Goal: Contribute content: Add original content to the website for others to see

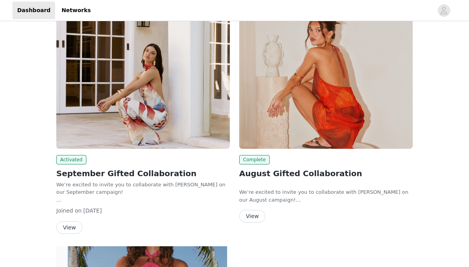
scroll to position [340, 0]
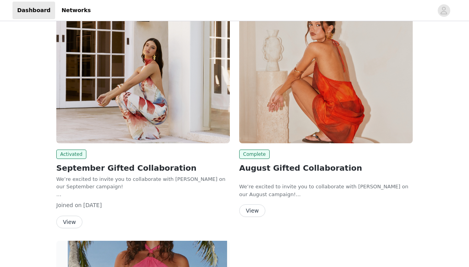
click at [75, 219] on button "View" at bounding box center [69, 221] width 26 height 13
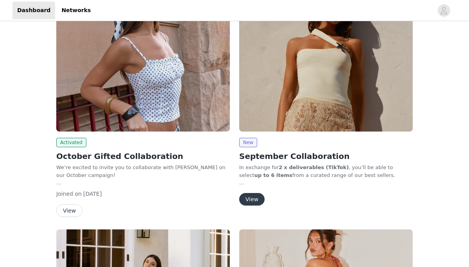
click at [77, 207] on button "View" at bounding box center [69, 210] width 26 height 13
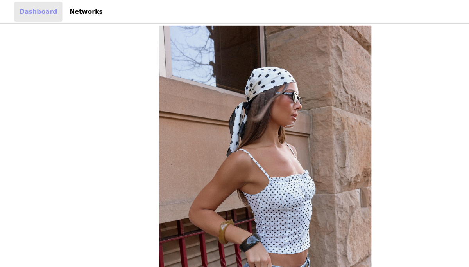
scroll to position [124, 0]
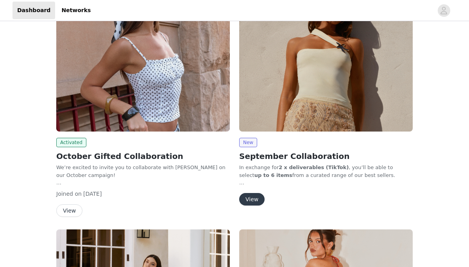
click at [254, 199] on button "View" at bounding box center [251, 199] width 25 height 13
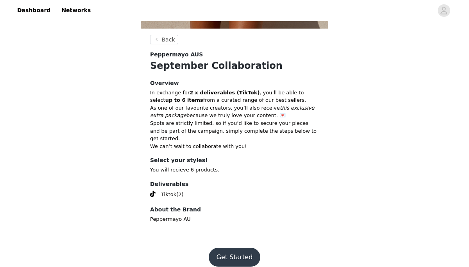
scroll to position [277, 0]
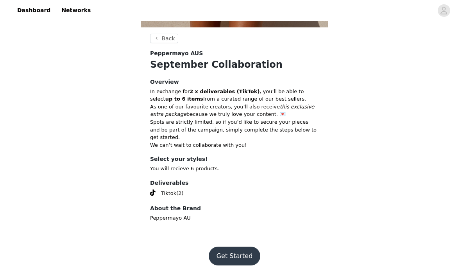
click at [237, 247] on button "Get Started" at bounding box center [235, 255] width 52 height 19
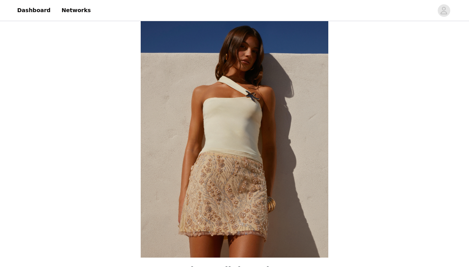
scroll to position [277, 0]
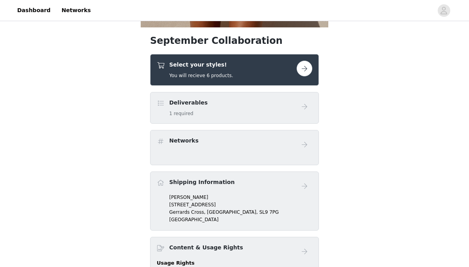
click at [310, 68] on button "button" at bounding box center [305, 69] width 16 height 16
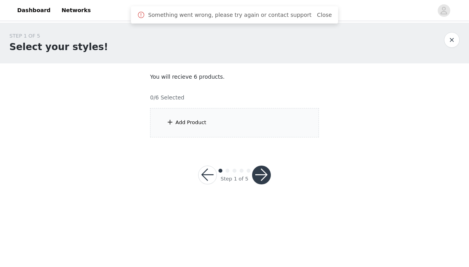
click at [254, 113] on div "Add Product" at bounding box center [234, 122] width 169 height 29
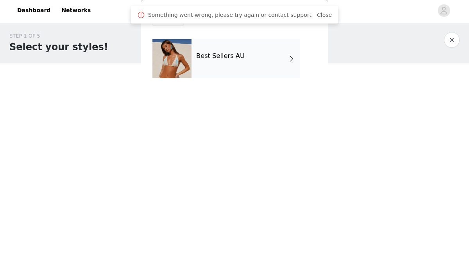
click at [274, 63] on div "Best Sellers AU" at bounding box center [246, 58] width 109 height 39
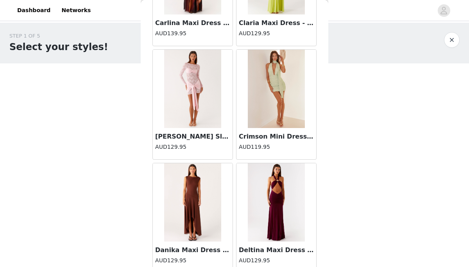
scroll to position [930, 0]
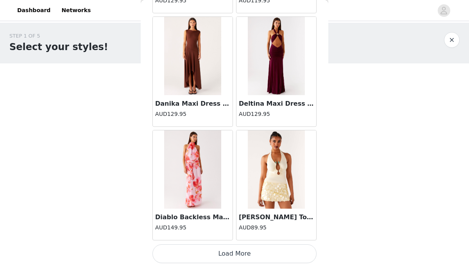
click at [234, 255] on button "Load More" at bounding box center [234, 253] width 164 height 19
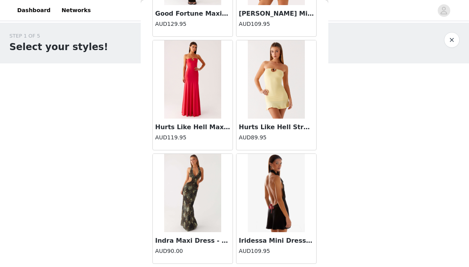
scroll to position [2063, 0]
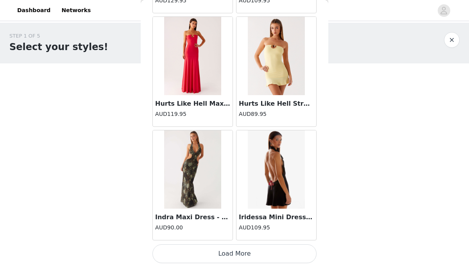
click at [244, 251] on button "Load More" at bounding box center [234, 253] width 164 height 19
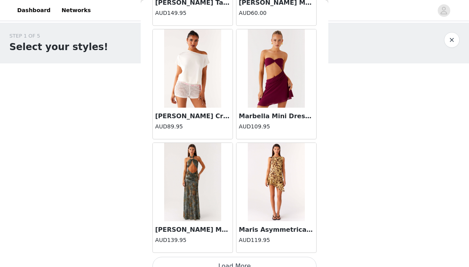
scroll to position [3197, 0]
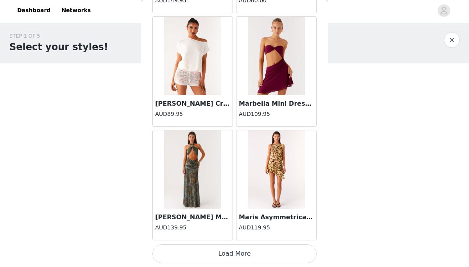
click at [236, 252] on button "Load More" at bounding box center [234, 253] width 164 height 19
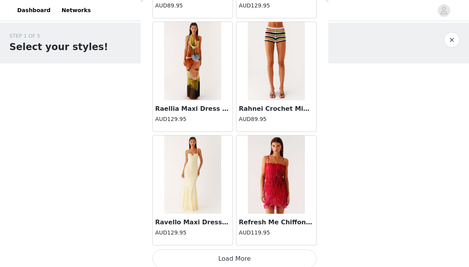
scroll to position [4330, 0]
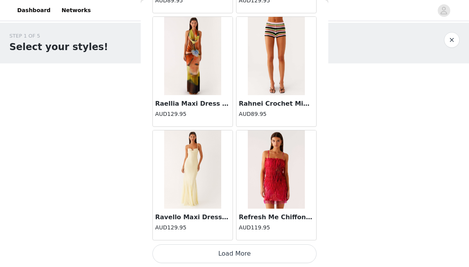
click at [219, 252] on button "Load More" at bounding box center [234, 253] width 164 height 19
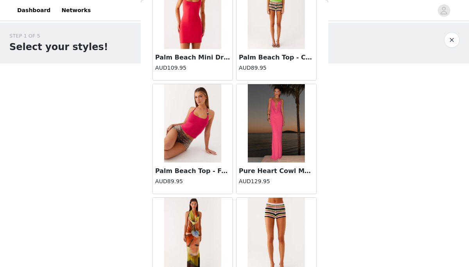
scroll to position [4176, 0]
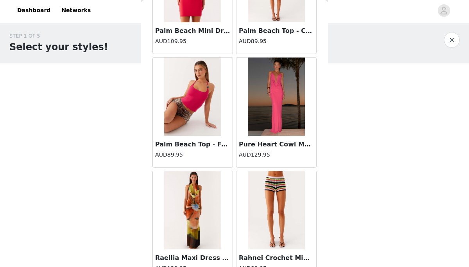
click at [200, 123] on img at bounding box center [192, 96] width 57 height 78
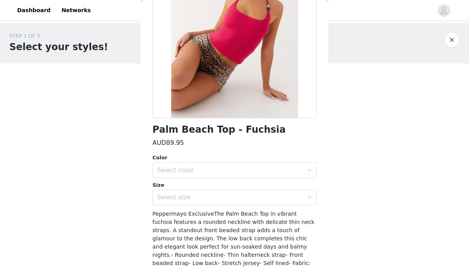
scroll to position [97, 0]
click at [210, 173] on div "Select color" at bounding box center [230, 170] width 146 height 8
click at [207, 190] on li "Fuschia" at bounding box center [234, 187] width 164 height 13
click at [207, 199] on div "Select size" at bounding box center [230, 197] width 146 height 8
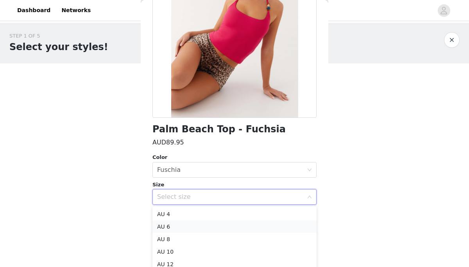
click at [202, 224] on li "AU 6" at bounding box center [234, 226] width 164 height 13
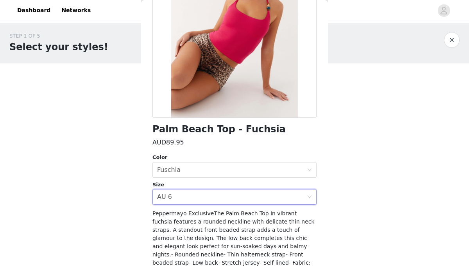
scroll to position [155, 0]
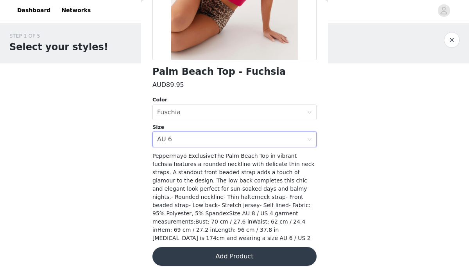
click at [219, 247] on button "Add Product" at bounding box center [234, 256] width 164 height 19
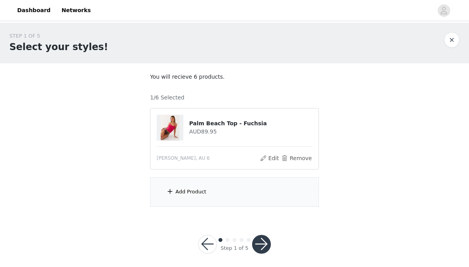
click at [206, 187] on div "Add Product" at bounding box center [234, 191] width 169 height 29
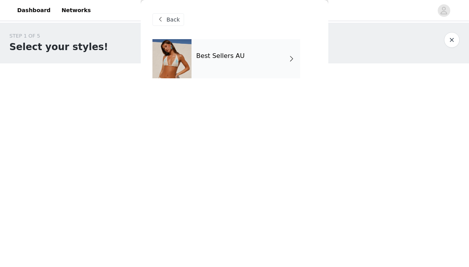
click at [233, 76] on div "Best Sellers AU" at bounding box center [246, 58] width 109 height 39
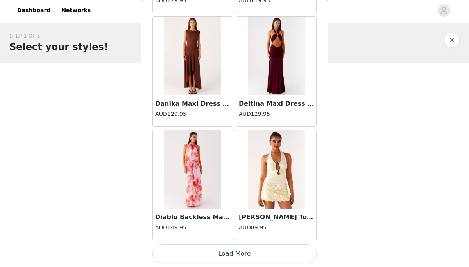
scroll to position [5, 0]
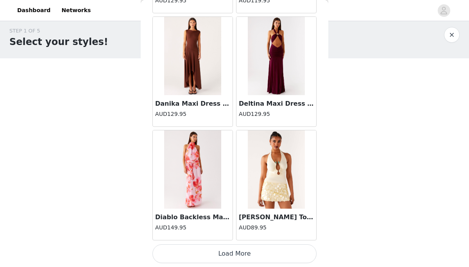
click at [239, 251] on button "Load More" at bounding box center [234, 253] width 164 height 19
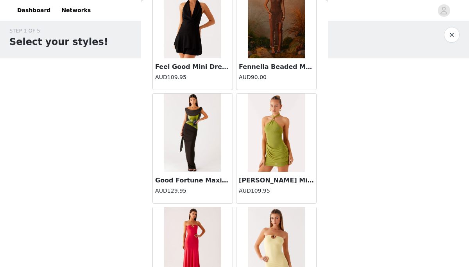
scroll to position [2063, 0]
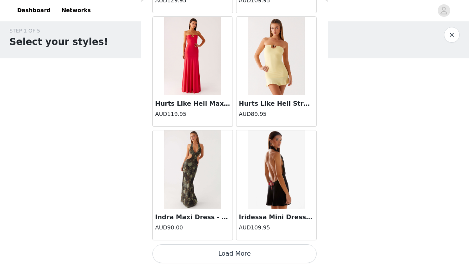
click at [248, 255] on button "Load More" at bounding box center [234, 253] width 164 height 19
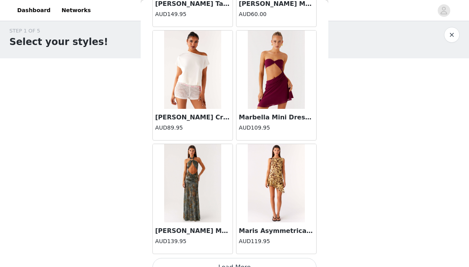
scroll to position [3197, 0]
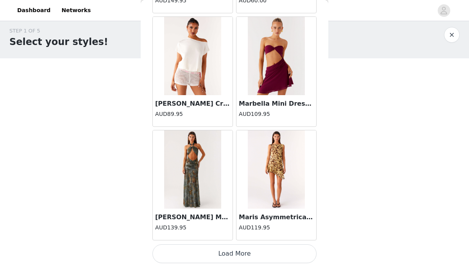
click at [234, 257] on button "Load More" at bounding box center [234, 253] width 164 height 19
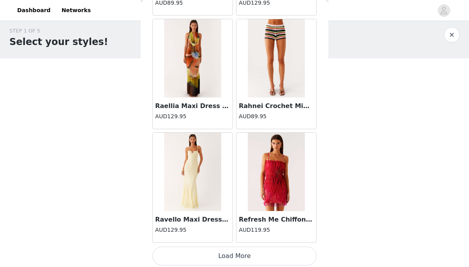
scroll to position [4330, 0]
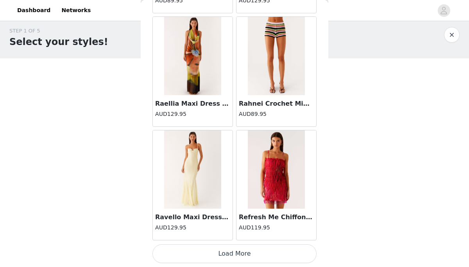
click at [242, 255] on button "Load More" at bounding box center [234, 253] width 164 height 19
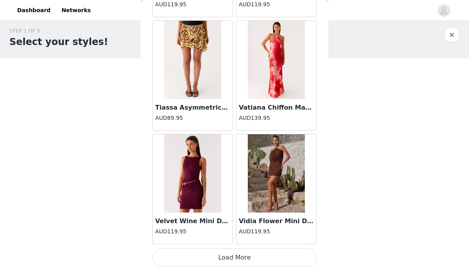
scroll to position [5464, 0]
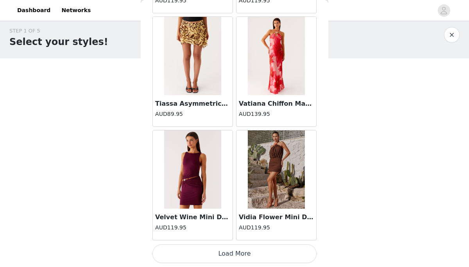
click at [240, 256] on button "Load More" at bounding box center [234, 253] width 164 height 19
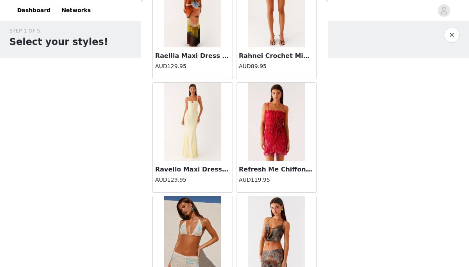
scroll to position [4378, 0]
click at [208, 152] on img at bounding box center [192, 122] width 57 height 78
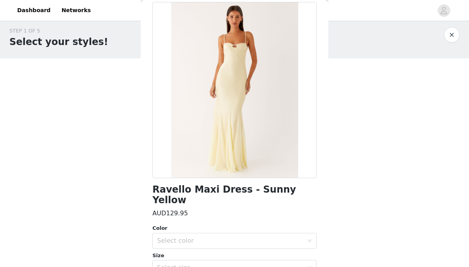
scroll to position [61, 0]
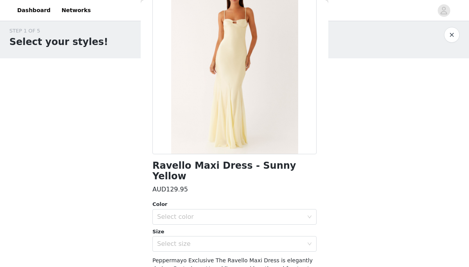
click at [238, 213] on div "Color Select color Size Select size" at bounding box center [234, 225] width 164 height 51
click at [236, 213] on div "Select color" at bounding box center [230, 217] width 146 height 8
click at [235, 225] on li "Sunny Yellow" at bounding box center [234, 223] width 164 height 13
click at [235, 241] on div "Ravello Maxi Dress - Sunny Yellow AUD129.95 Color Select color Sunny Yellow Siz…" at bounding box center [234, 178] width 164 height 401
click at [235, 240] on div "Select size" at bounding box center [234, 244] width 164 height 16
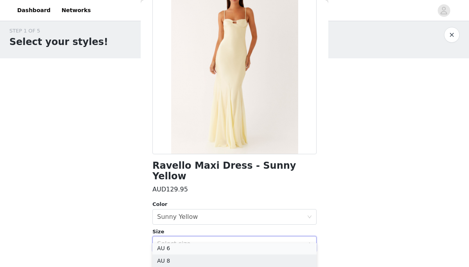
scroll to position [14, 0]
click at [197, 251] on li "AU 6" at bounding box center [234, 249] width 164 height 13
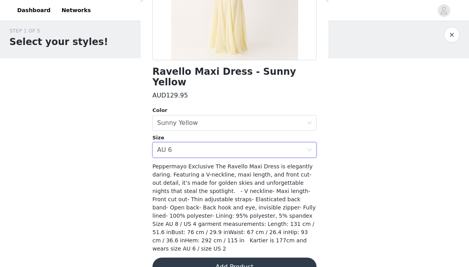
click at [204, 257] on button "Add Product" at bounding box center [234, 266] width 164 height 19
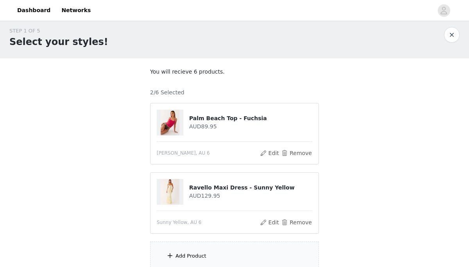
click at [205, 251] on div "Add Product" at bounding box center [234, 255] width 169 height 29
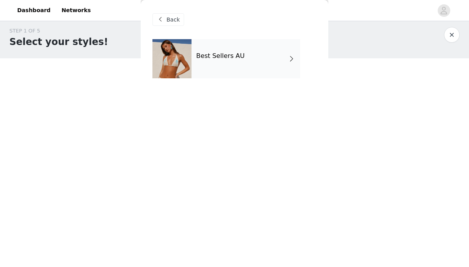
click at [232, 68] on div "Best Sellers AU" at bounding box center [246, 58] width 109 height 39
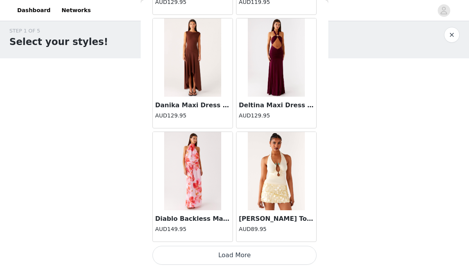
scroll to position [928, 0]
click at [223, 253] on button "Load More" at bounding box center [234, 255] width 164 height 19
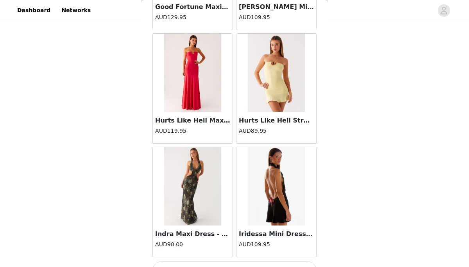
scroll to position [2063, 0]
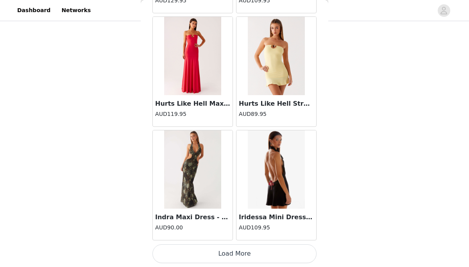
click at [229, 248] on button "Load More" at bounding box center [234, 253] width 164 height 19
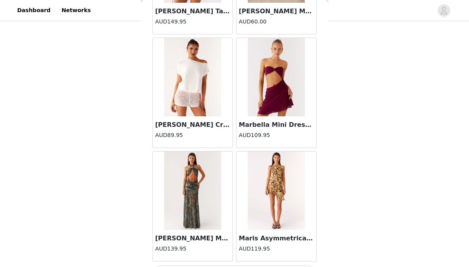
scroll to position [3197, 0]
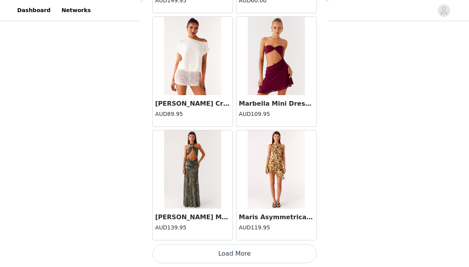
click at [233, 256] on button "Load More" at bounding box center [234, 253] width 164 height 19
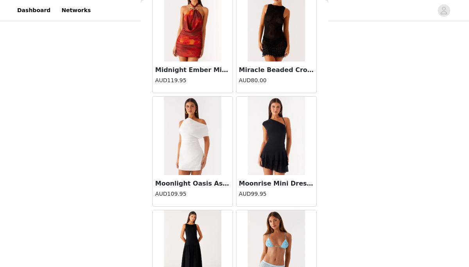
scroll to position [3616, 0]
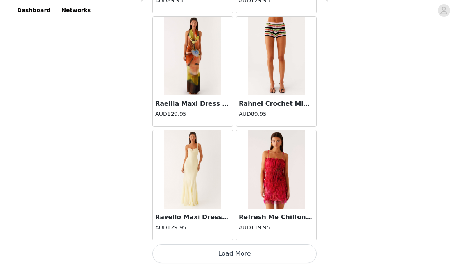
click at [240, 252] on button "Load More" at bounding box center [234, 253] width 164 height 19
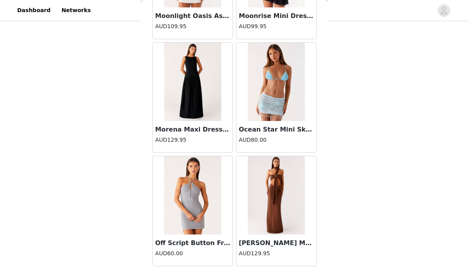
scroll to position [3737, 0]
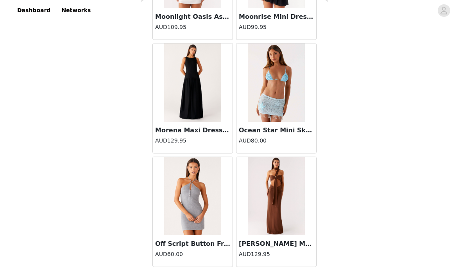
click at [278, 240] on h3 "[PERSON_NAME] Maxi Dress - Chocolate" at bounding box center [276, 243] width 75 height 9
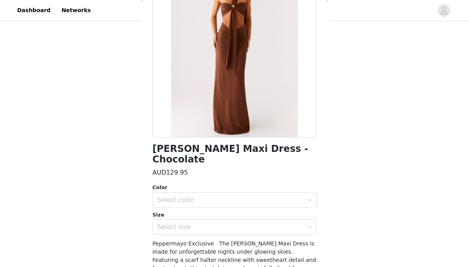
scroll to position [93, 0]
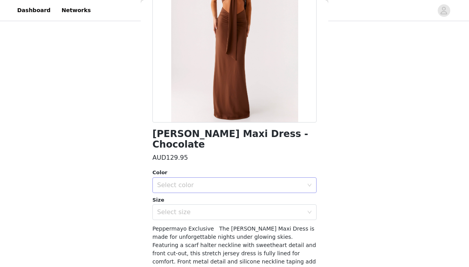
click at [259, 181] on div "Select color" at bounding box center [230, 185] width 146 height 8
click at [253, 191] on li "Chocolate" at bounding box center [234, 191] width 164 height 13
click at [253, 208] on div "Select size" at bounding box center [230, 212] width 146 height 8
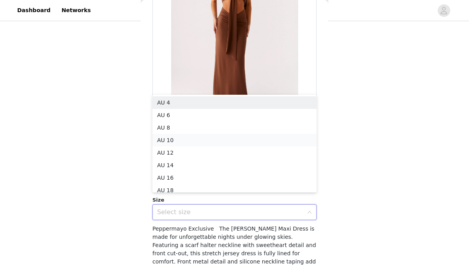
scroll to position [4, 0]
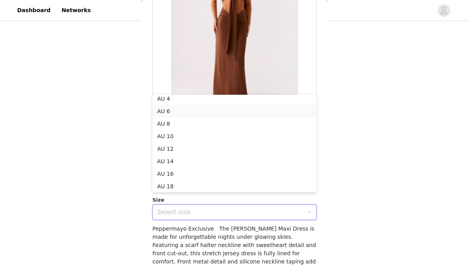
click at [204, 111] on li "AU 6" at bounding box center [234, 111] width 164 height 13
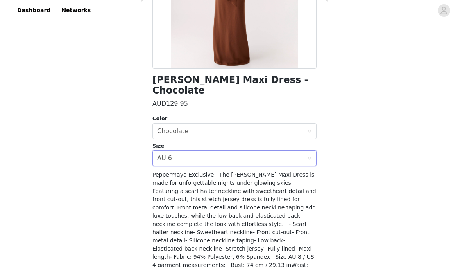
scroll to position [179, 0]
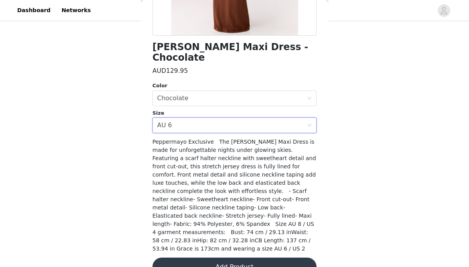
click at [215, 257] on button "Add Product" at bounding box center [234, 266] width 164 height 19
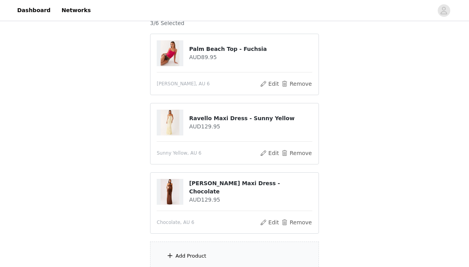
click at [237, 249] on div "Add Product" at bounding box center [234, 255] width 169 height 29
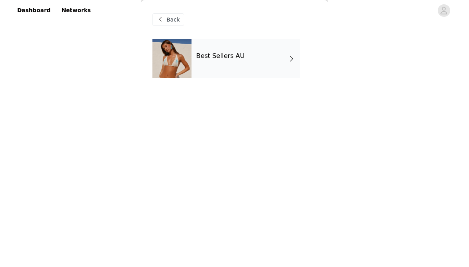
click at [241, 59] on h4 "Best Sellers AU" at bounding box center [220, 55] width 48 height 7
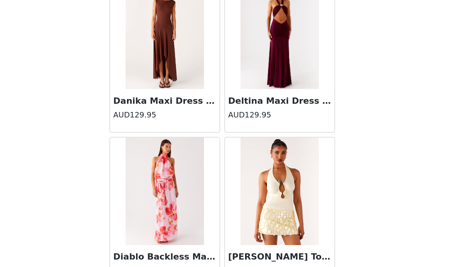
scroll to position [143, 0]
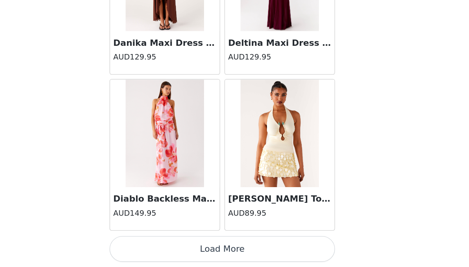
click at [234, 250] on button "Load More" at bounding box center [234, 253] width 164 height 19
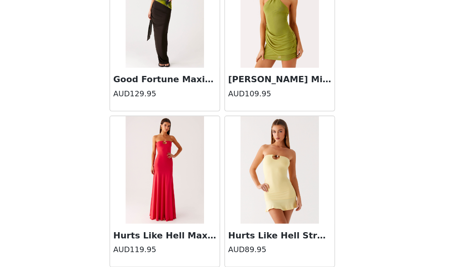
scroll to position [2063, 0]
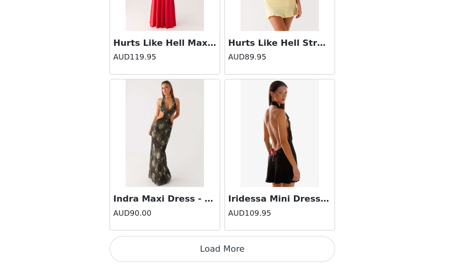
click at [237, 254] on button "Load More" at bounding box center [234, 253] width 164 height 19
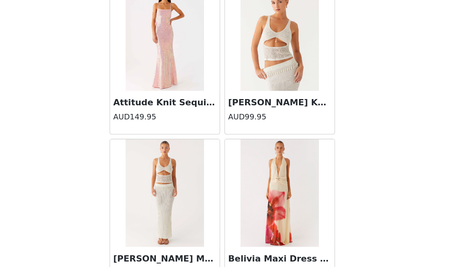
scroll to position [201, 0]
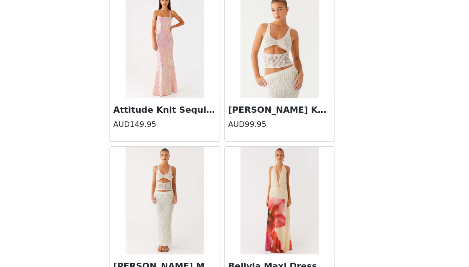
click at [278, 146] on div "[PERSON_NAME] Knit Top - Off White AUD99.95" at bounding box center [277, 159] width 80 height 31
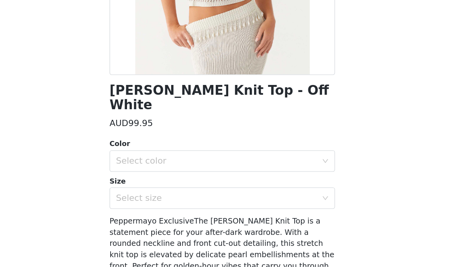
scroll to position [91, 0]
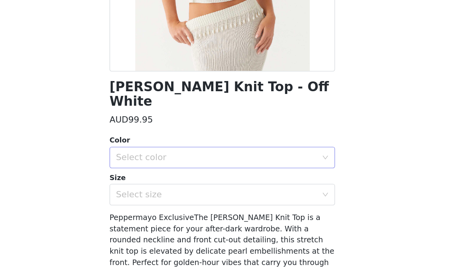
click at [238, 183] on div "Select color" at bounding box center [230, 187] width 146 height 8
click at [233, 192] on li "Off White" at bounding box center [234, 193] width 164 height 13
click at [231, 210] on div "Select size" at bounding box center [230, 214] width 146 height 8
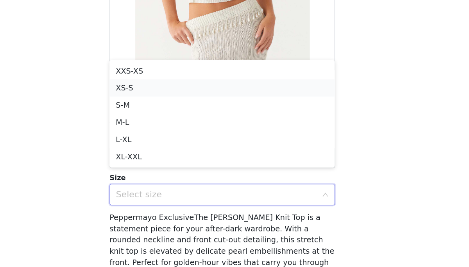
click at [201, 133] on li "XS-S" at bounding box center [234, 136] width 164 height 13
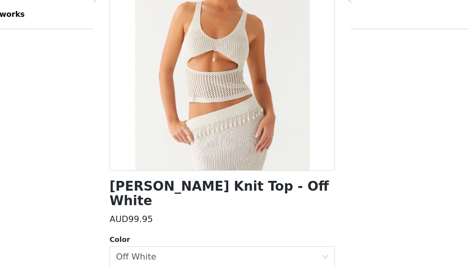
scroll to position [119, 0]
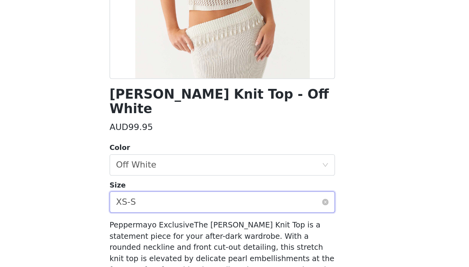
click at [189, 206] on div "Select size XS-S" at bounding box center [232, 213] width 150 height 15
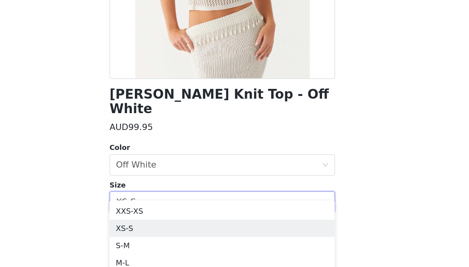
click at [189, 198] on div "Size" at bounding box center [234, 202] width 164 height 8
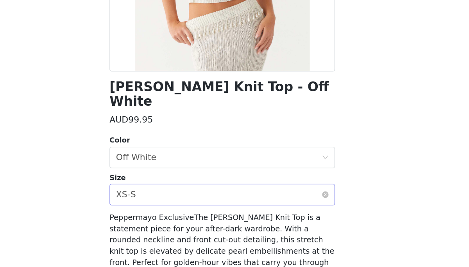
scroll to position [143, 0]
click at [195, 206] on div "Select size XS-S" at bounding box center [232, 213] width 150 height 15
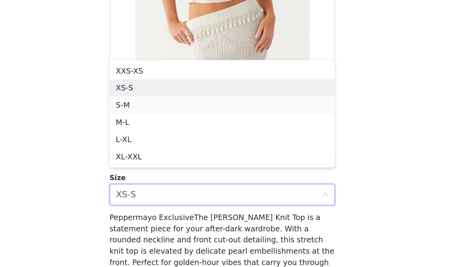
click at [185, 143] on li "S-M" at bounding box center [234, 149] width 164 height 13
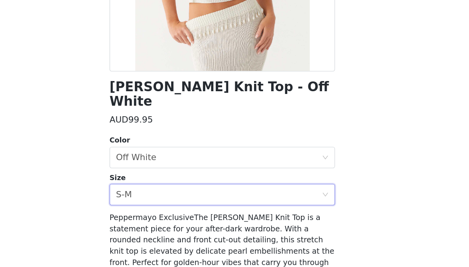
scroll to position [155, 0]
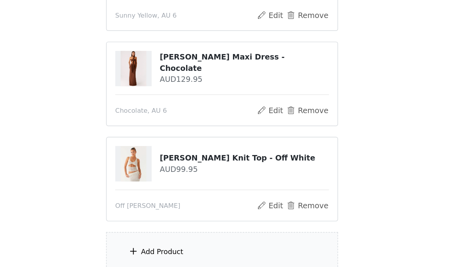
click at [208, 245] on div "Add Product" at bounding box center [234, 255] width 169 height 29
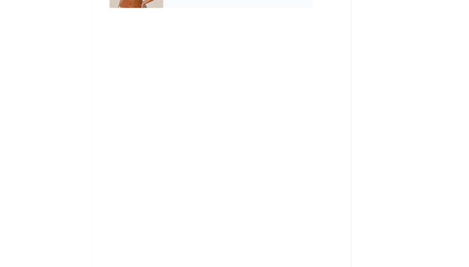
scroll to position [143, 0]
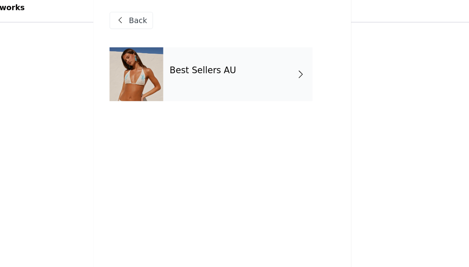
click at [225, 69] on div "Best Sellers AU" at bounding box center [246, 58] width 109 height 39
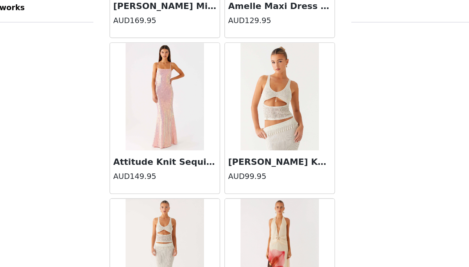
scroll to position [240, 0]
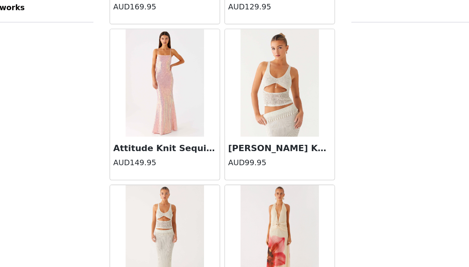
click at [204, 160] on img at bounding box center [192, 178] width 57 height 78
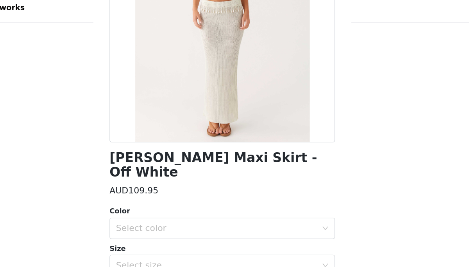
scroll to position [122, 0]
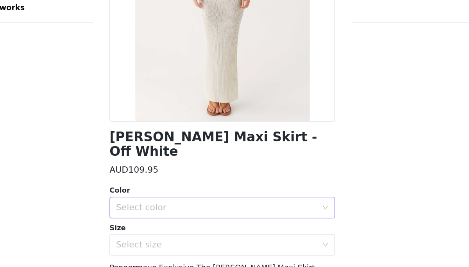
click at [213, 152] on div "Select color" at bounding box center [230, 156] width 146 height 8
click at [197, 158] on li "Off White" at bounding box center [234, 162] width 164 height 13
click at [195, 179] on div "Select size" at bounding box center [230, 183] width 146 height 8
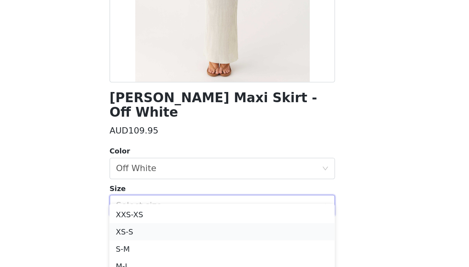
click at [186, 201] on li "XS-S" at bounding box center [234, 201] width 164 height 13
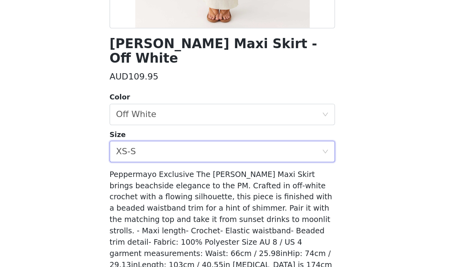
scroll to position [192, 0]
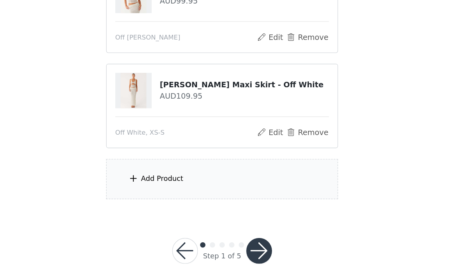
scroll to position [272, 0]
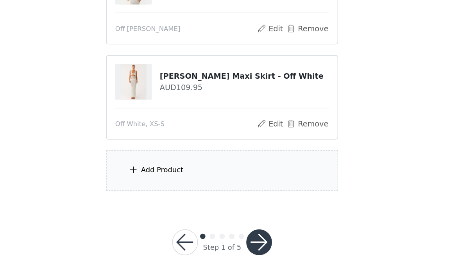
click at [223, 198] on div "Add Product" at bounding box center [234, 196] width 169 height 29
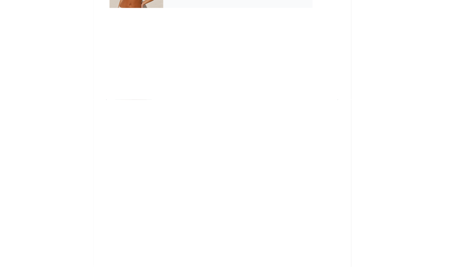
click at [218, 77] on div "Best Sellers AU" at bounding box center [246, 58] width 109 height 39
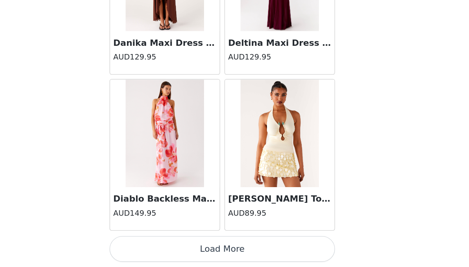
scroll to position [282, 0]
click at [242, 249] on button "Load More" at bounding box center [234, 253] width 164 height 19
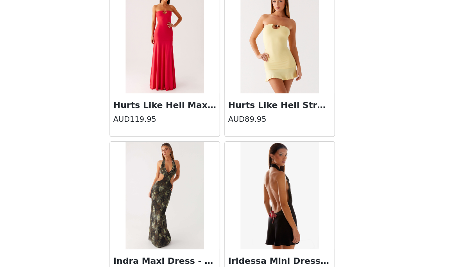
scroll to position [2063, 0]
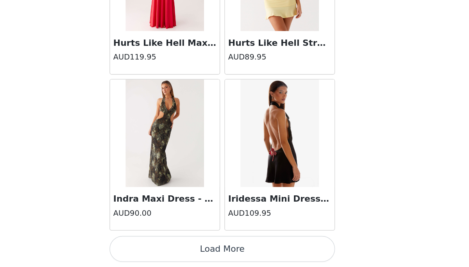
click at [226, 255] on button "Load More" at bounding box center [234, 253] width 164 height 19
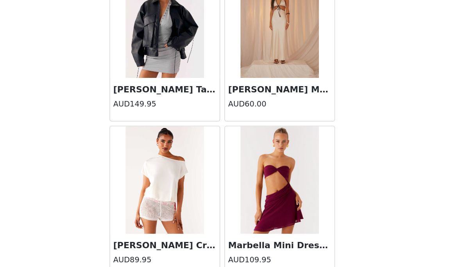
scroll to position [3049, 0]
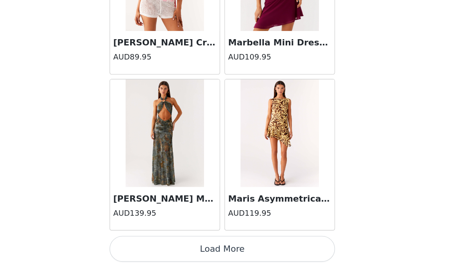
click at [234, 255] on button "Load More" at bounding box center [234, 253] width 164 height 19
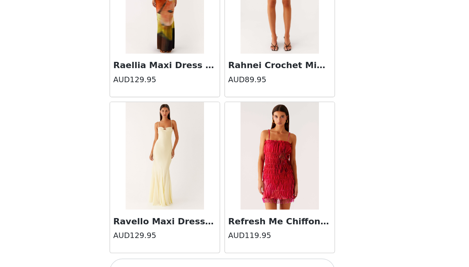
scroll to position [4330, 0]
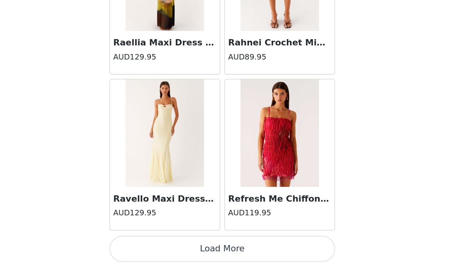
click at [235, 248] on button "Load More" at bounding box center [234, 253] width 164 height 19
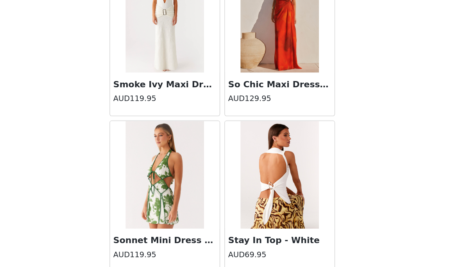
scroll to position [4981, 0]
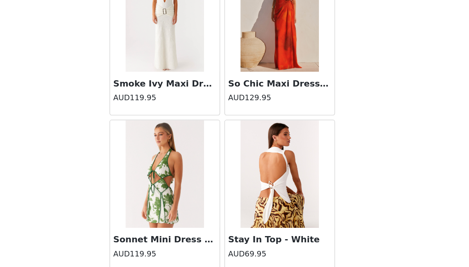
click at [270, 247] on h3 "Stay In Top - White" at bounding box center [276, 246] width 75 height 9
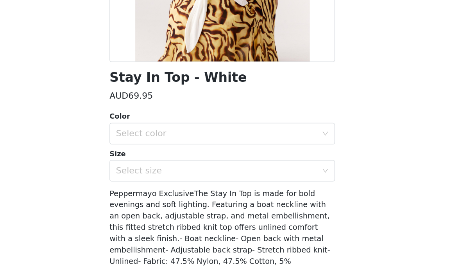
scroll to position [97, 0]
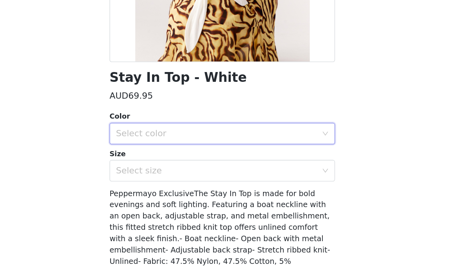
click at [230, 177] on div "Select color" at bounding box center [234, 170] width 164 height 16
click at [220, 188] on li "White" at bounding box center [234, 187] width 164 height 13
click at [221, 201] on div "Select size" at bounding box center [232, 196] width 150 height 15
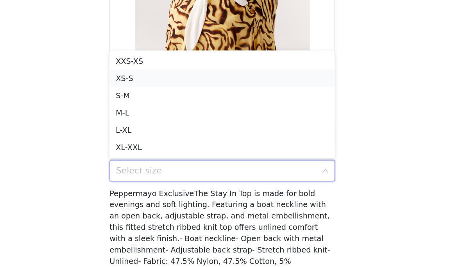
click at [190, 129] on li "XS-S" at bounding box center [234, 129] width 164 height 13
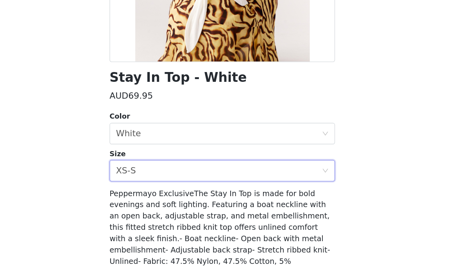
scroll to position [155, 0]
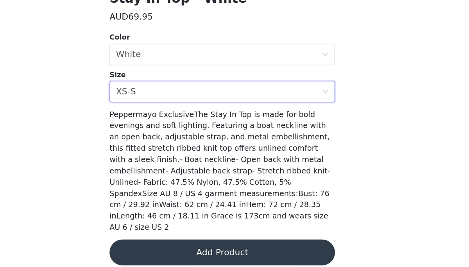
click at [237, 247] on button "Add Product" at bounding box center [234, 256] width 164 height 19
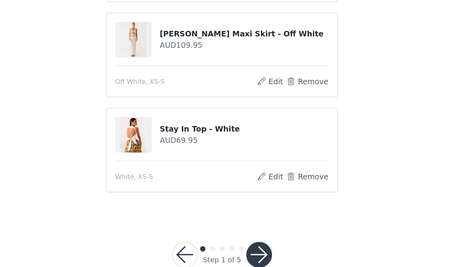
click at [260, 255] on button "button" at bounding box center [261, 257] width 19 height 19
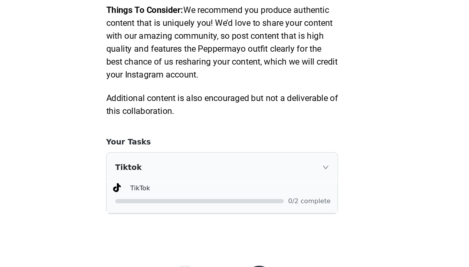
scroll to position [370, 0]
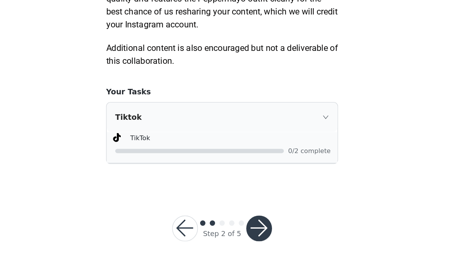
click at [269, 233] on button "button" at bounding box center [261, 238] width 19 height 19
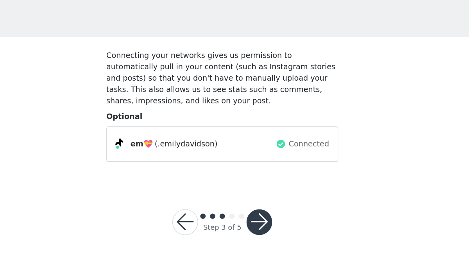
click at [268, 197] on button "button" at bounding box center [261, 197] width 19 height 19
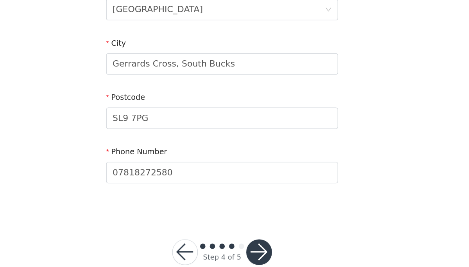
scroll to position [227, 0]
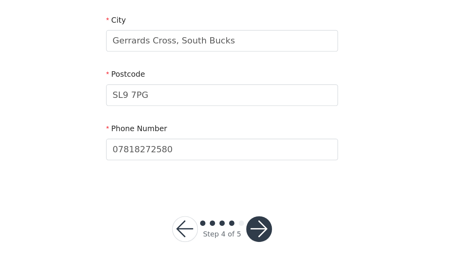
click at [260, 238] on button "button" at bounding box center [261, 238] width 19 height 19
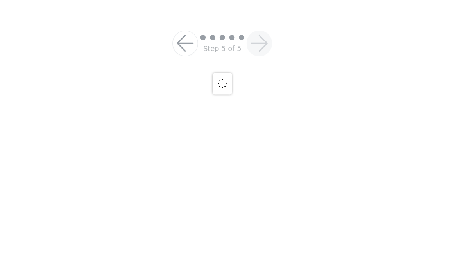
scroll to position [95, 0]
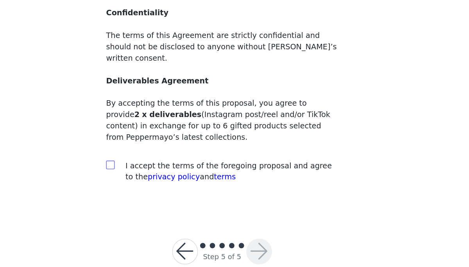
click at [155, 189] on input "checkbox" at bounding box center [152, 191] width 5 height 5
checkbox input "true"
click at [260, 246] on button "button" at bounding box center [261, 255] width 19 height 19
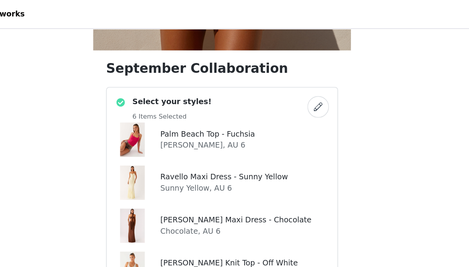
scroll to position [245, 0]
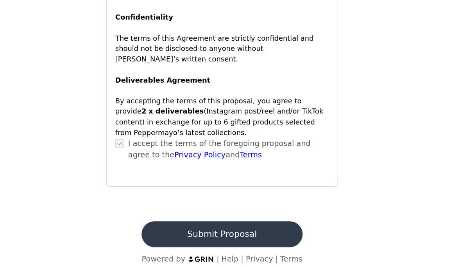
click at [243, 238] on button "Submit Proposal" at bounding box center [234, 242] width 117 height 19
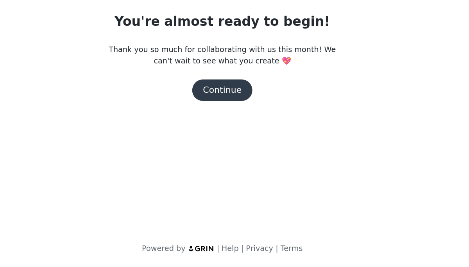
scroll to position [0, 0]
click at [226, 138] on button "Continue" at bounding box center [235, 138] width 44 height 16
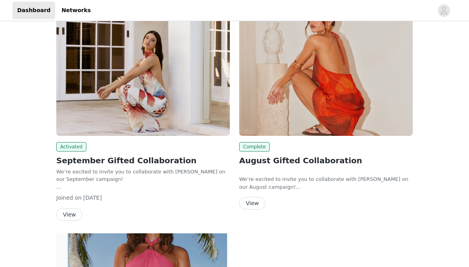
scroll to position [336, 0]
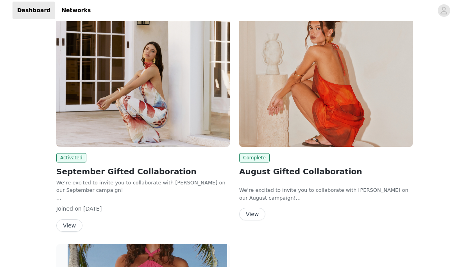
click at [251, 212] on button "View" at bounding box center [252, 214] width 26 height 13
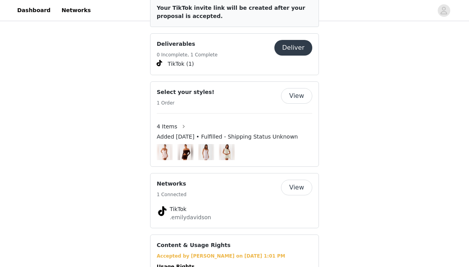
scroll to position [501, 0]
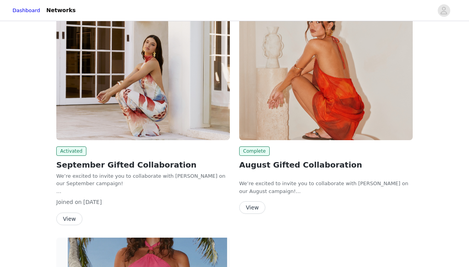
scroll to position [348, 0]
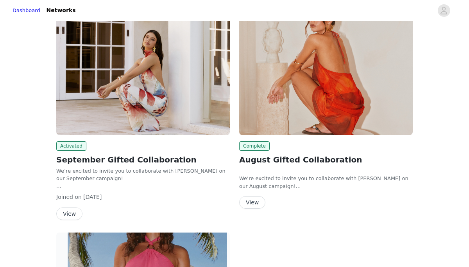
click at [247, 197] on button "View" at bounding box center [252, 202] width 26 height 13
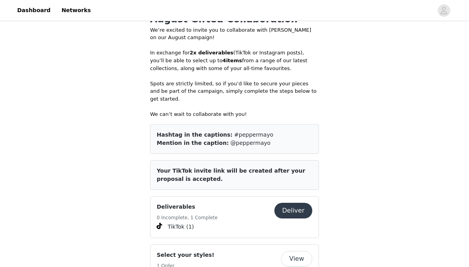
scroll to position [357, 0]
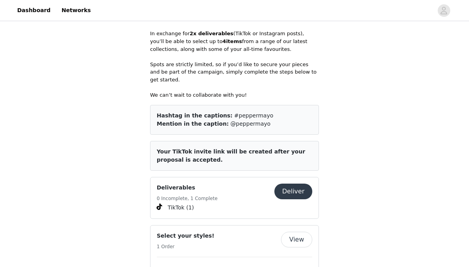
click at [201, 195] on h5 "0 Incomplete, 1 Complete" at bounding box center [187, 198] width 61 height 7
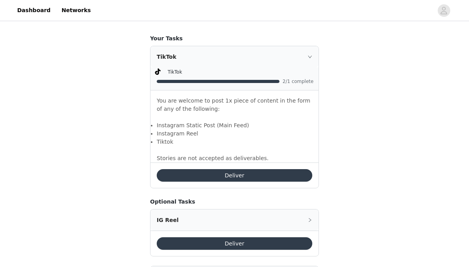
scroll to position [507, 0]
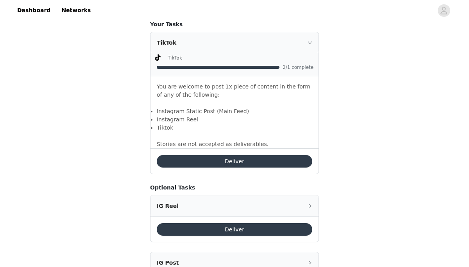
click at [175, 60] on span "TikTok" at bounding box center [175, 57] width 14 height 5
click at [212, 64] on div at bounding box center [235, 67] width 157 height 8
